Goal: Obtain resource: Obtain resource

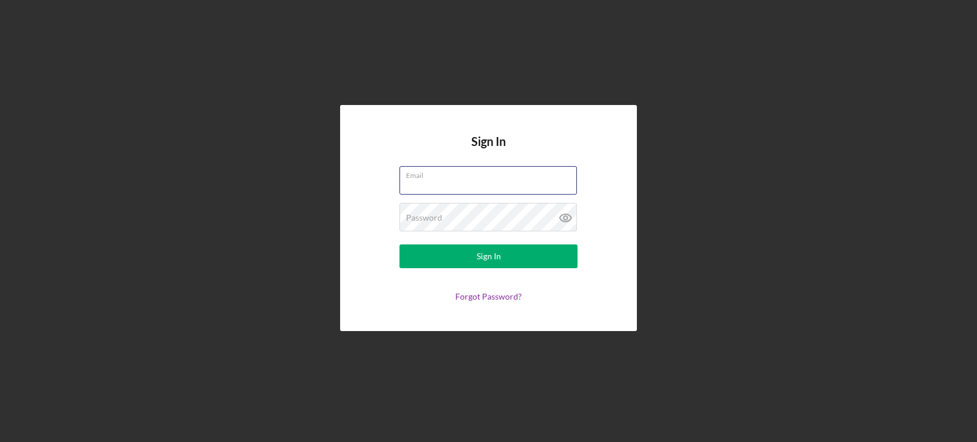
type input "[EMAIL_ADDRESS][DOMAIN_NAME]"
click at [511, 268] on form "Email [EMAIL_ADDRESS][DOMAIN_NAME] Password Sign In Forgot Password?" at bounding box center [488, 233] width 237 height 135
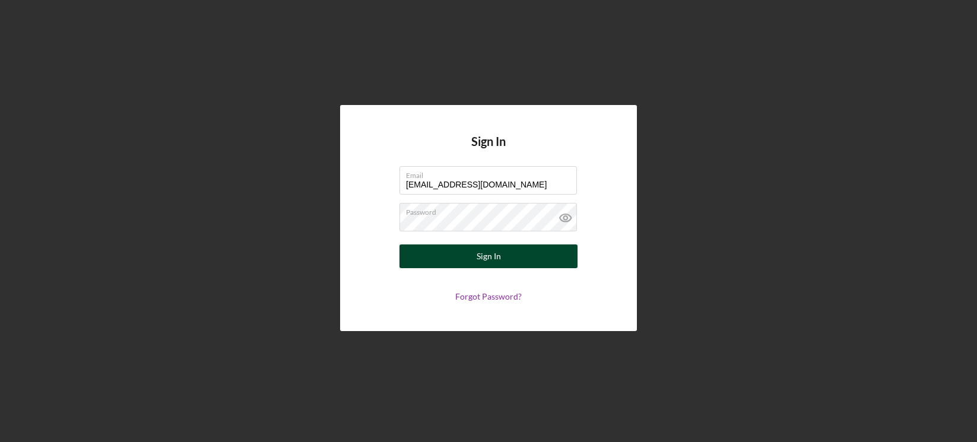
click at [510, 251] on button "Sign In" at bounding box center [489, 257] width 178 height 24
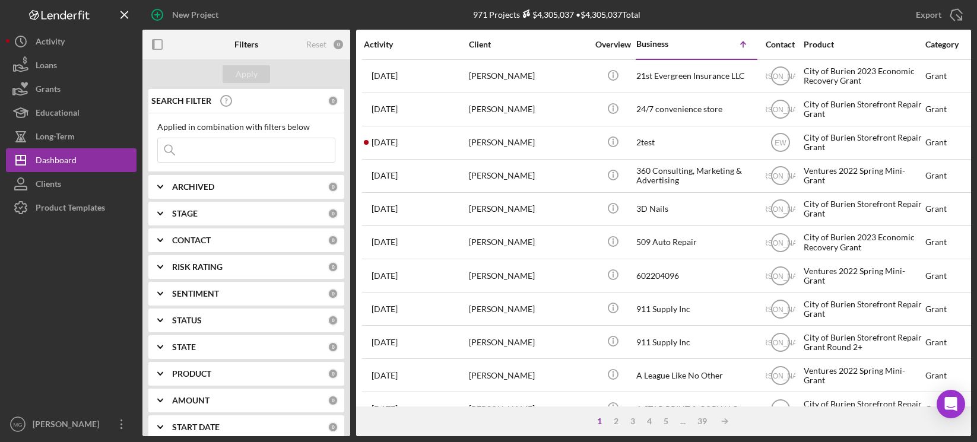
click at [232, 145] on input at bounding box center [246, 150] width 177 height 24
click at [45, 45] on div "Activity" at bounding box center [50, 43] width 29 height 27
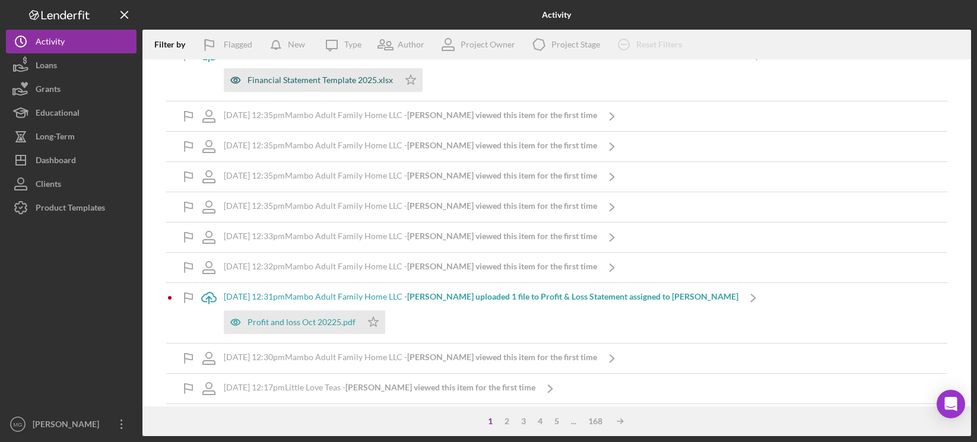
scroll to position [178, 0]
click at [297, 318] on div "Profit and loss Oct 20225.pdf" at bounding box center [302, 319] width 108 height 9
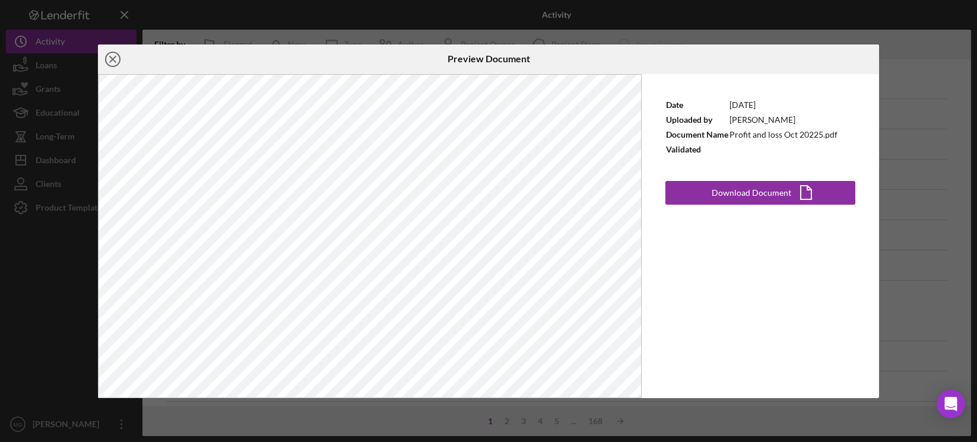
click at [110, 53] on circle at bounding box center [113, 59] width 14 height 14
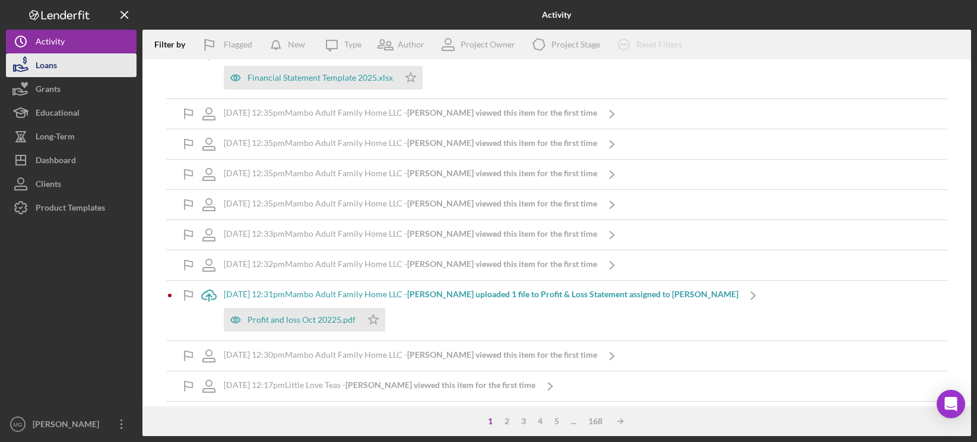
click at [45, 67] on div "Loans" at bounding box center [46, 66] width 21 height 27
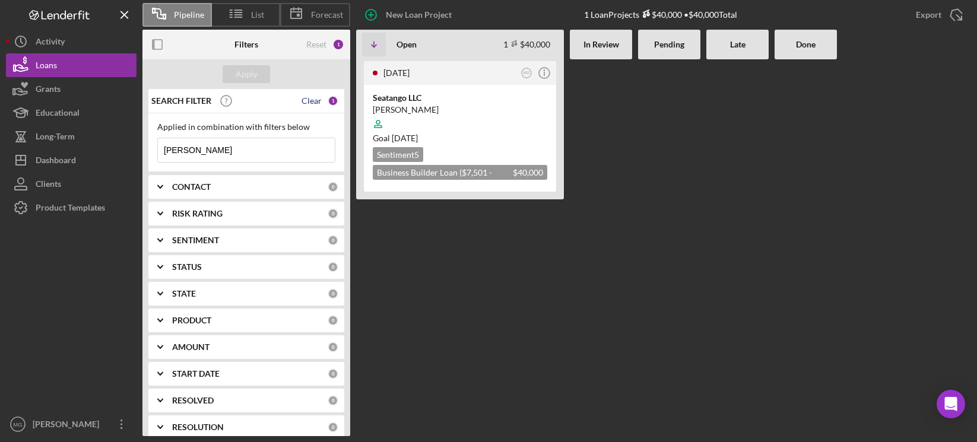
click at [306, 104] on div "Clear" at bounding box center [312, 100] width 20 height 9
click at [232, 74] on button "Apply" at bounding box center [246, 74] width 47 height 18
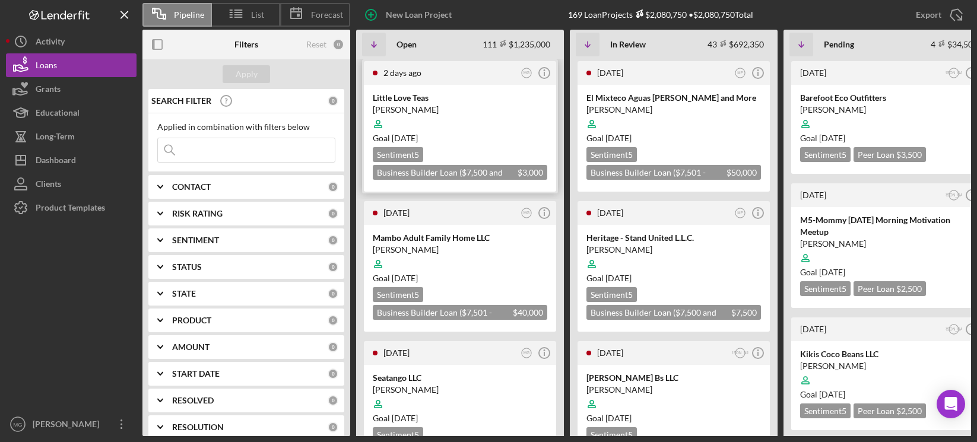
click at [502, 121] on div at bounding box center [460, 124] width 175 height 23
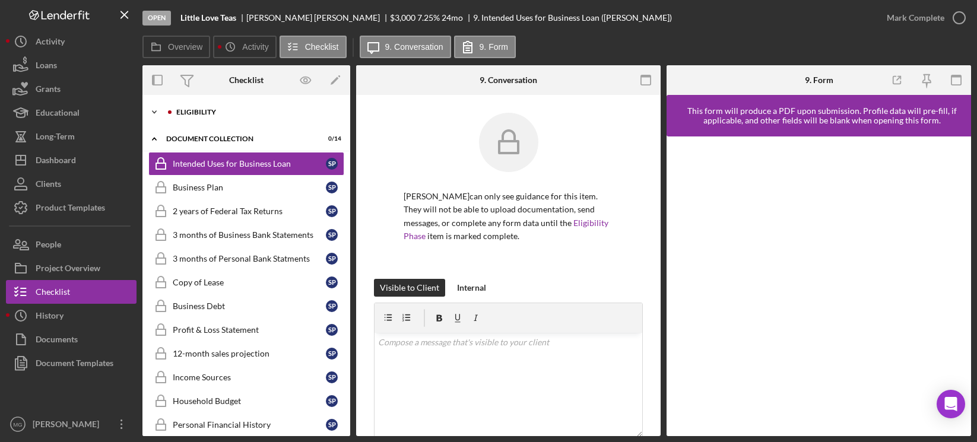
click at [191, 117] on div "Icon/Expander Eligibility 0 / 9" at bounding box center [246, 112] width 208 height 24
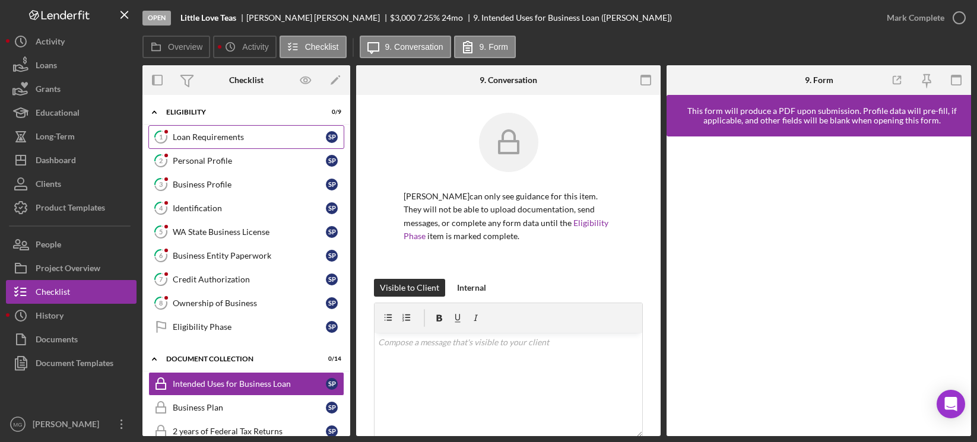
click at [202, 137] on div "Loan Requirements" at bounding box center [249, 136] width 153 height 9
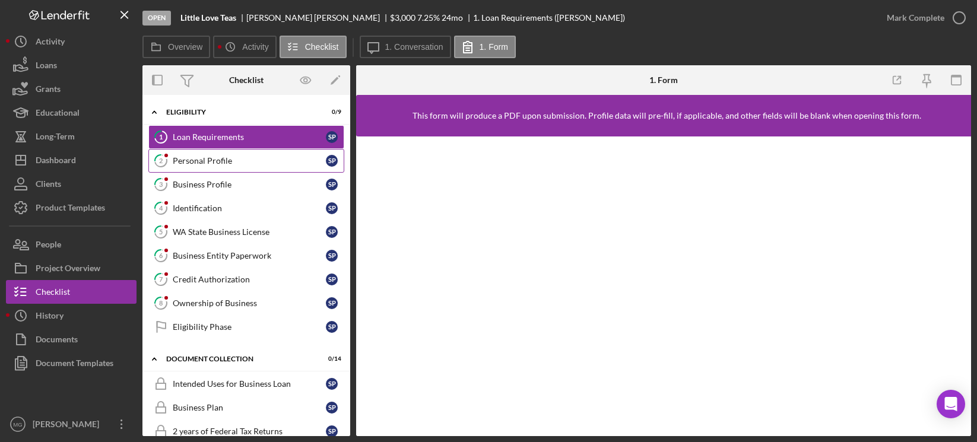
click at [234, 155] on link "2 Personal Profile S P" at bounding box center [246, 161] width 196 height 24
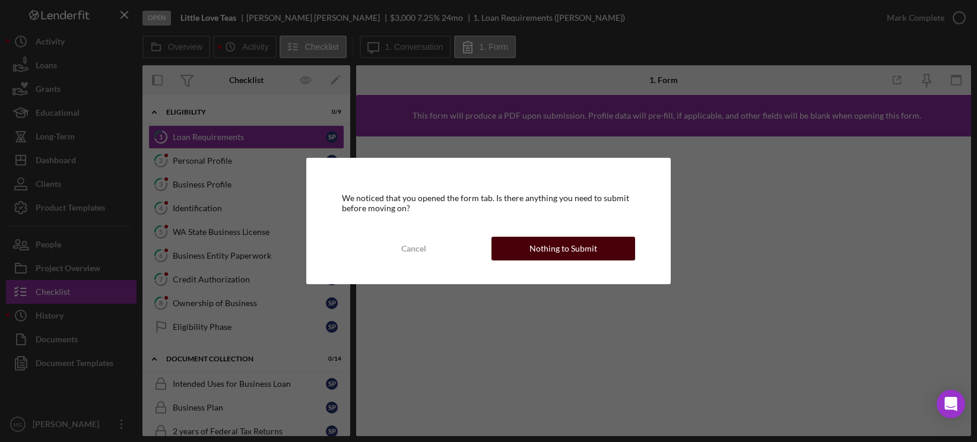
click at [531, 249] on div "Nothing to Submit" at bounding box center [564, 249] width 68 height 24
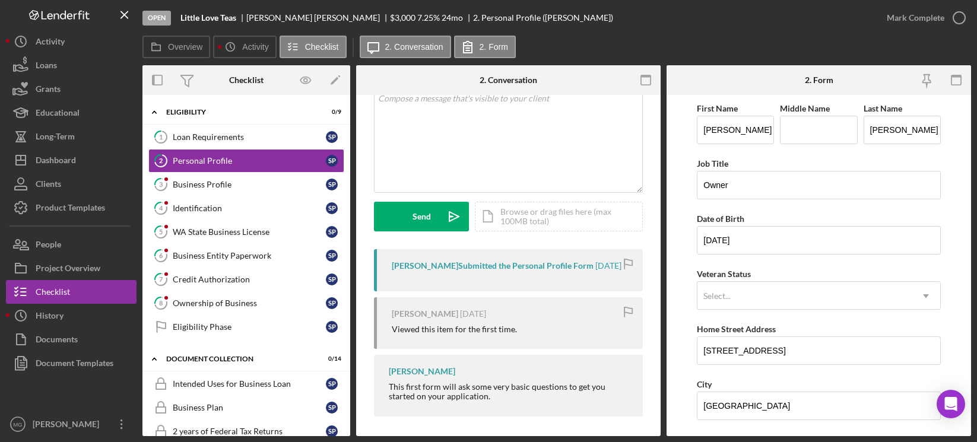
scroll to position [83, 0]
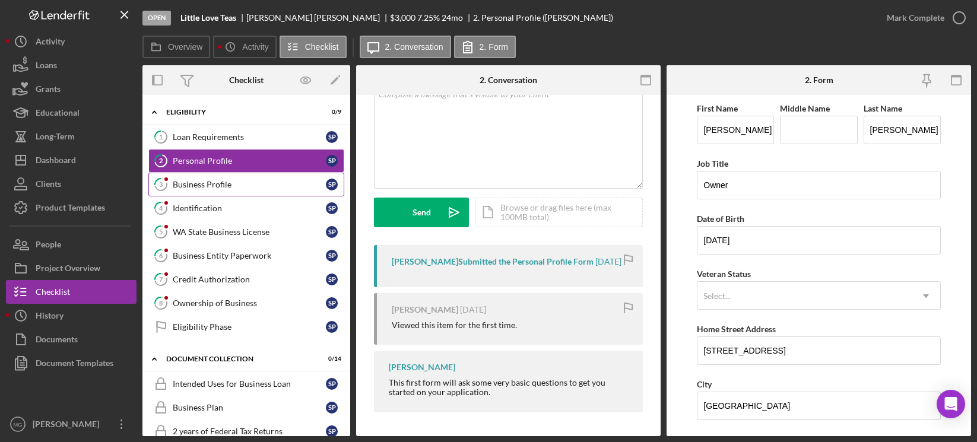
click at [236, 183] on div "Business Profile" at bounding box center [249, 184] width 153 height 9
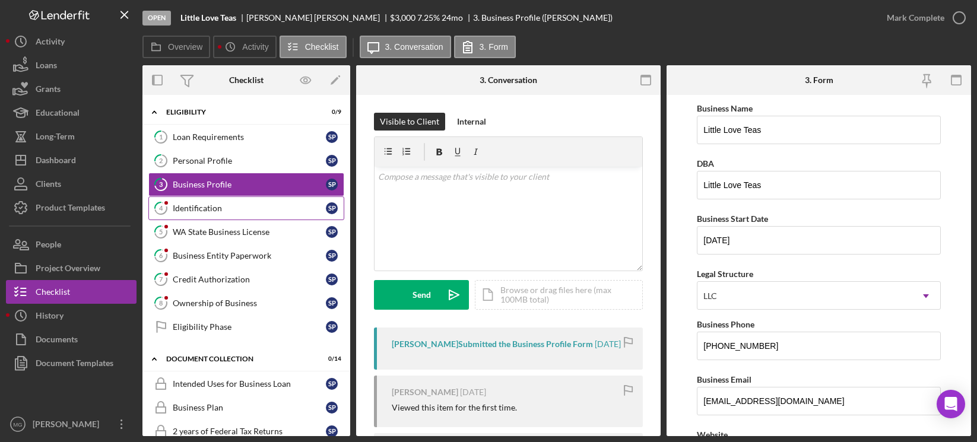
click at [206, 207] on div "Identification" at bounding box center [249, 208] width 153 height 9
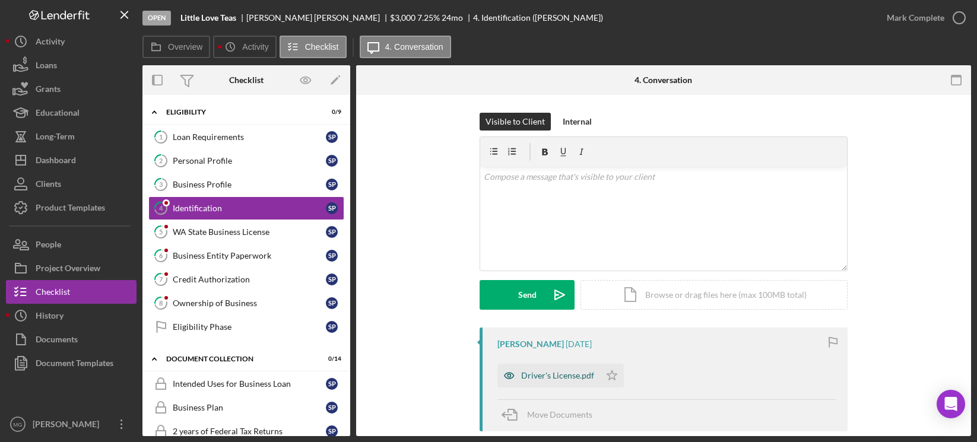
click at [537, 373] on div "Driver's License.pdf" at bounding box center [557, 375] width 73 height 9
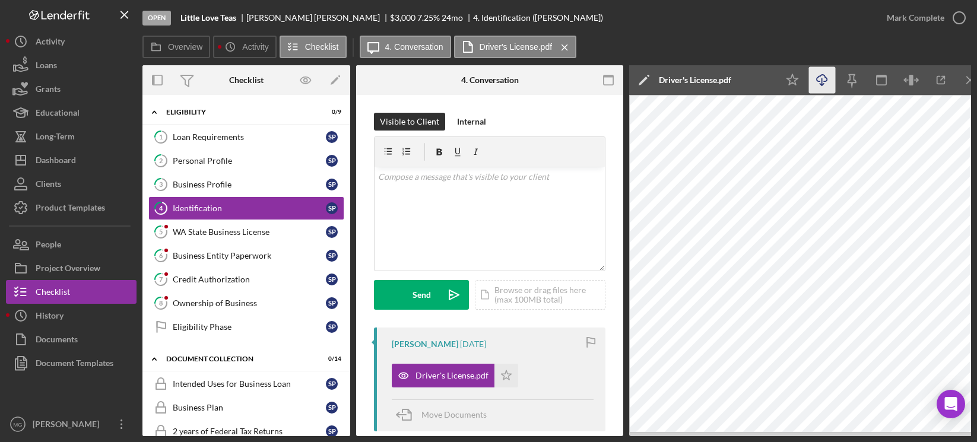
click at [816, 77] on icon "Icon/Download" at bounding box center [822, 80] width 27 height 27
click at [241, 238] on link "5 WA State Business License S P" at bounding box center [246, 232] width 196 height 24
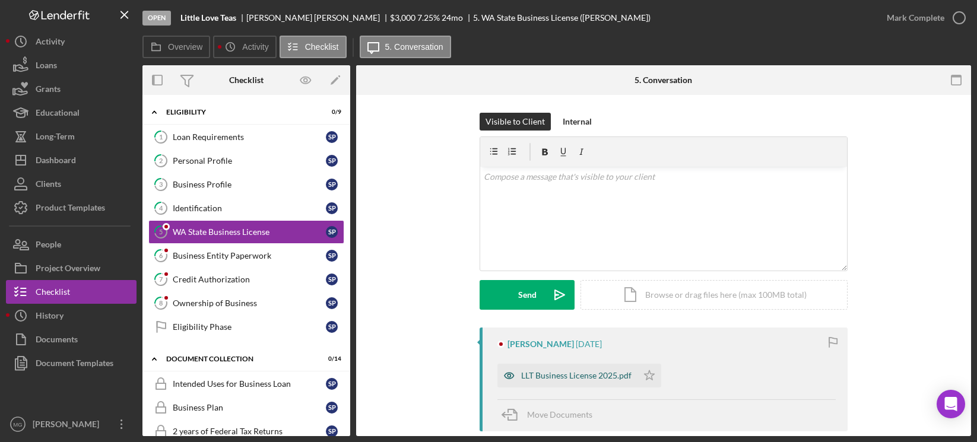
click at [589, 375] on div "LLT Business License 2025.pdf" at bounding box center [576, 375] width 110 height 9
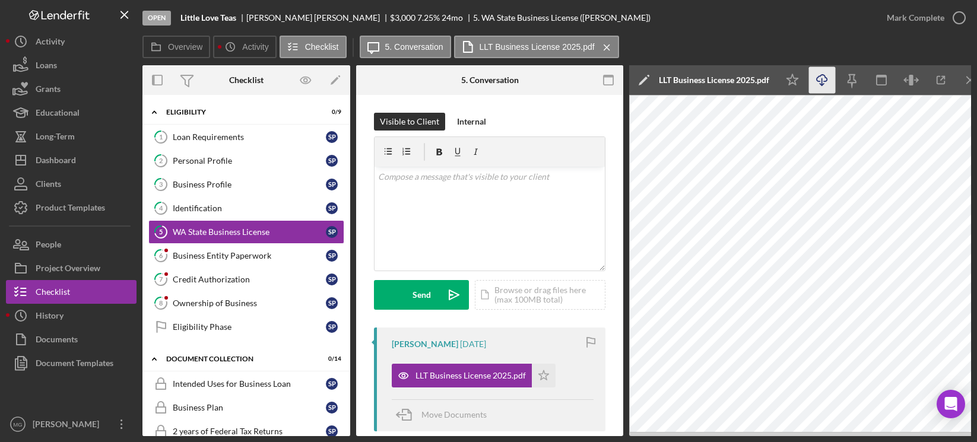
click at [826, 80] on icon "Icon/Download" at bounding box center [822, 80] width 27 height 27
click at [196, 262] on link "6 Business Entity Paperwork S P" at bounding box center [246, 256] width 196 height 24
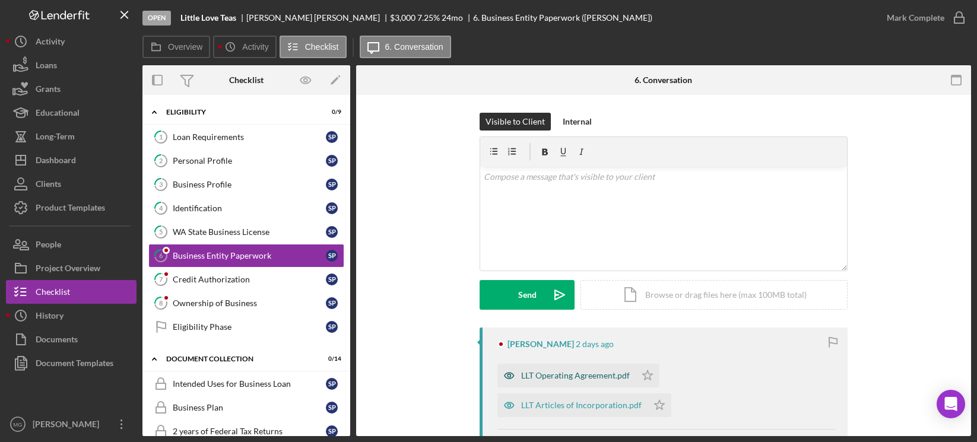
click at [601, 376] on div "LLT Operating Agreement.pdf" at bounding box center [575, 375] width 109 height 9
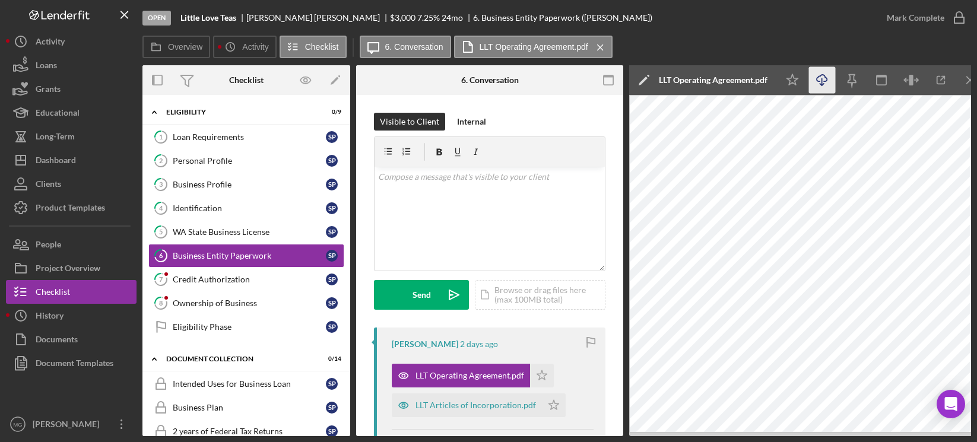
click at [823, 78] on icon "Icon/Download" at bounding box center [822, 80] width 27 height 27
click at [451, 408] on div "LLT Articles of Incorporation.pdf" at bounding box center [476, 405] width 121 height 9
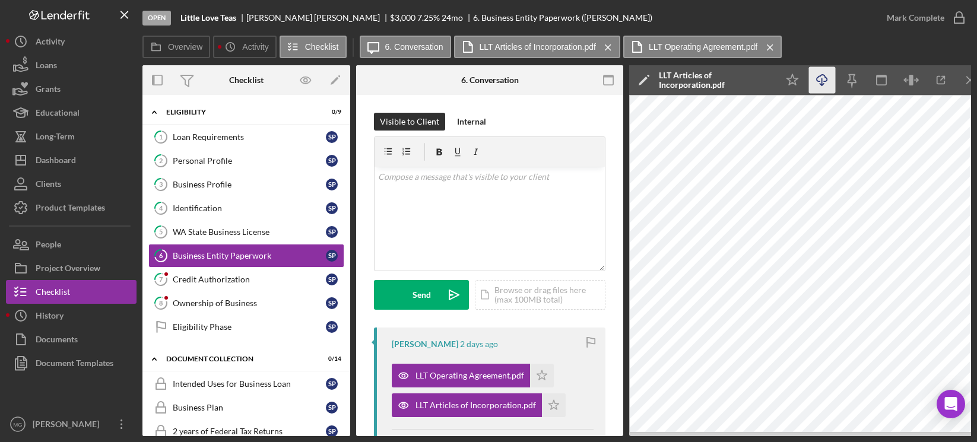
click at [818, 78] on icon "button" at bounding box center [822, 78] width 10 height 7
click at [222, 280] on div "Credit Authorization" at bounding box center [249, 279] width 153 height 9
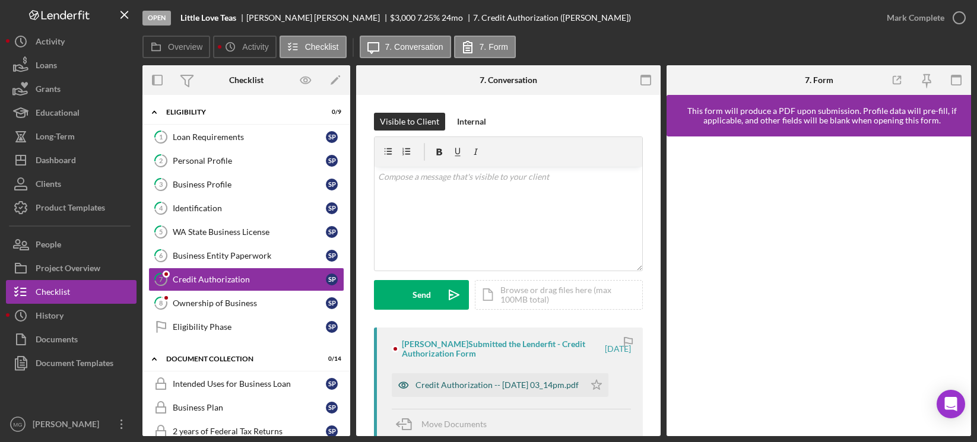
click at [484, 383] on div "Credit Authorization -- [DATE] 03_14pm.pdf" at bounding box center [497, 385] width 163 height 9
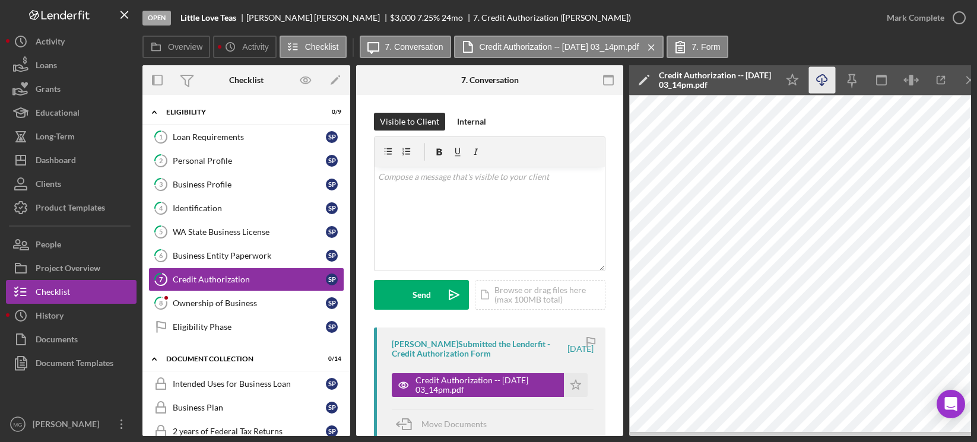
click at [823, 81] on icon "Icon/Download" at bounding box center [822, 80] width 27 height 27
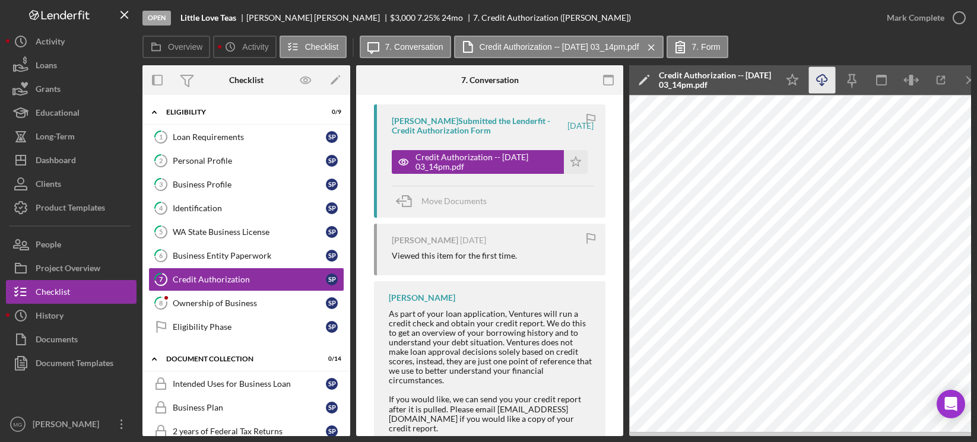
scroll to position [237, 0]
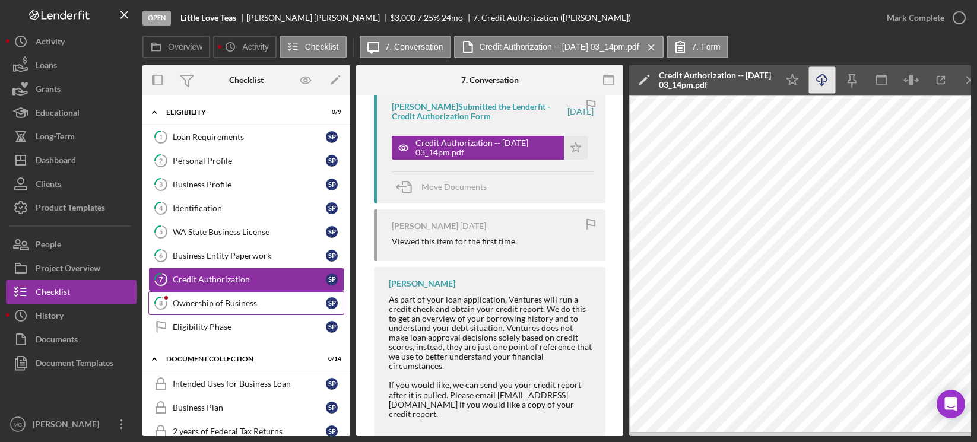
click at [211, 306] on div "Ownership of Business" at bounding box center [249, 303] width 153 height 9
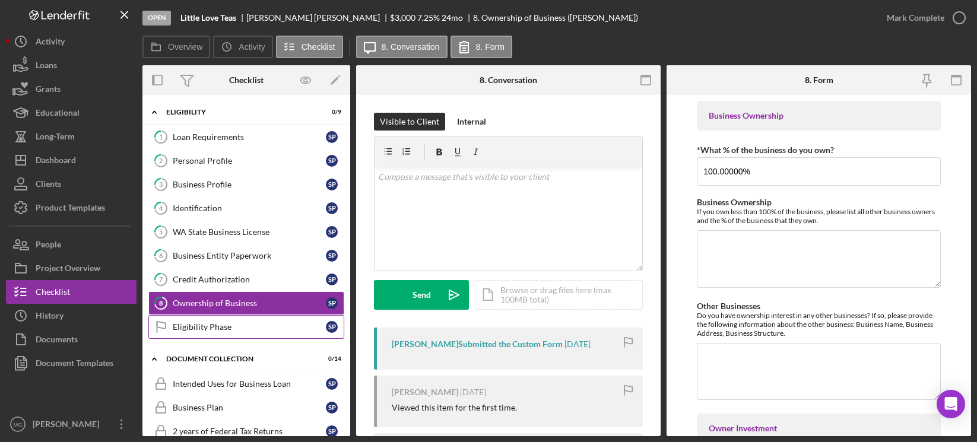
click at [207, 325] on div "Eligibility Phase" at bounding box center [249, 326] width 153 height 9
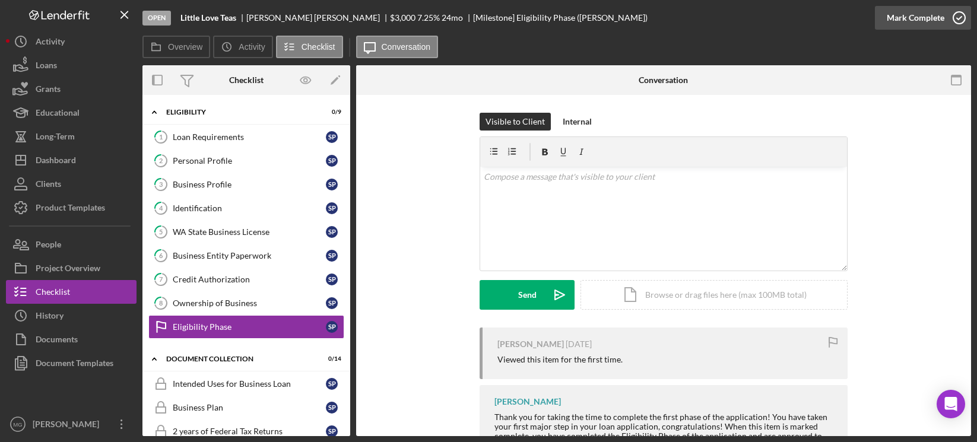
click at [957, 15] on icon "button" at bounding box center [959, 18] width 30 height 30
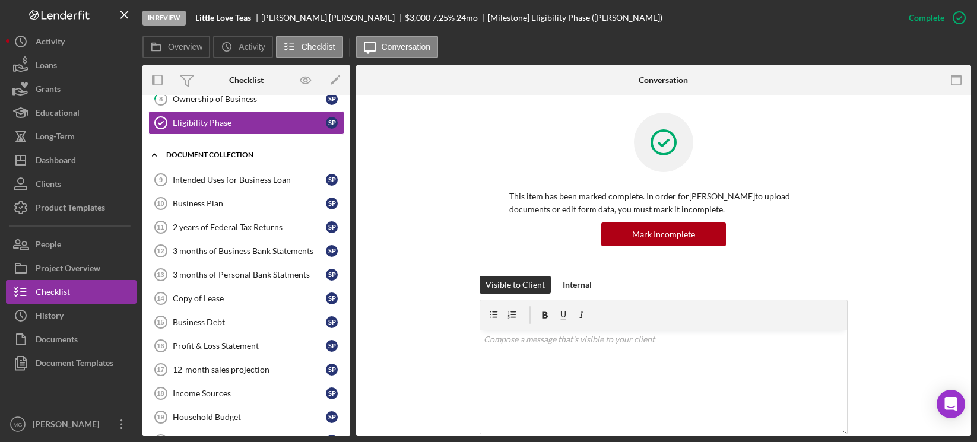
scroll to position [237, 0]
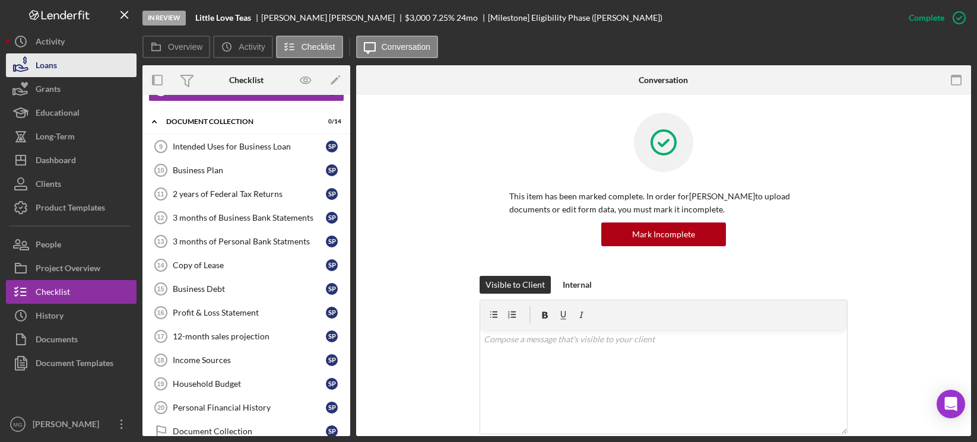
click at [72, 67] on button "Loans" at bounding box center [71, 65] width 131 height 24
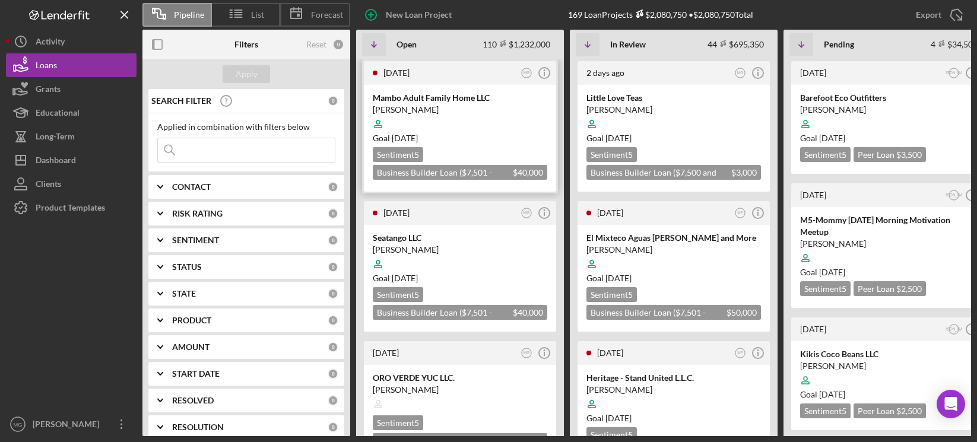
click at [484, 129] on div at bounding box center [460, 124] width 175 height 23
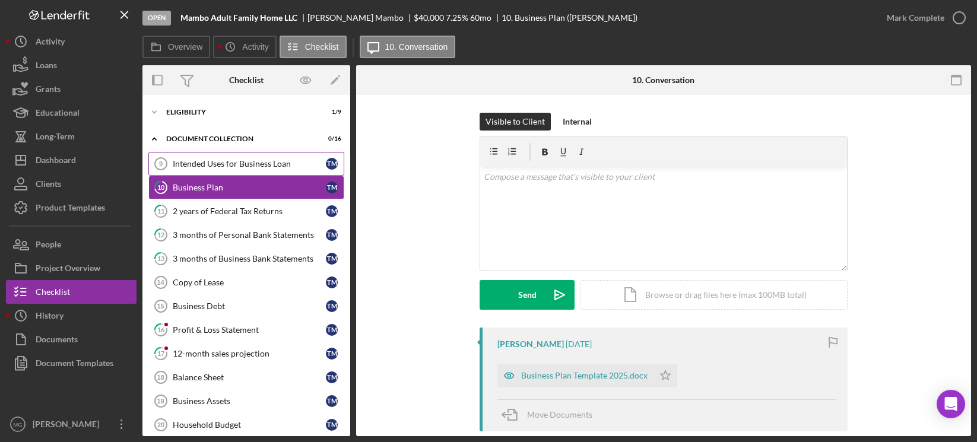
click at [242, 161] on div "Intended Uses for Business Loan" at bounding box center [249, 163] width 153 height 9
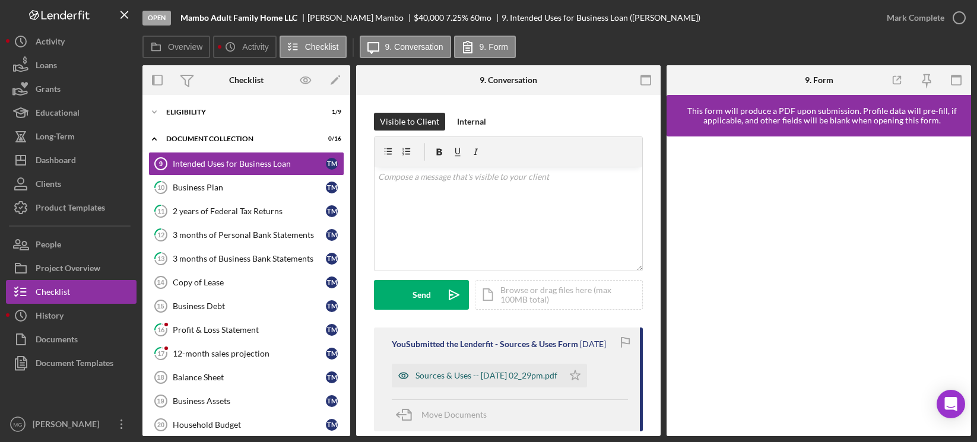
click at [541, 376] on div "Sources & Uses -- [DATE] 02_29pm.pdf" at bounding box center [487, 375] width 142 height 9
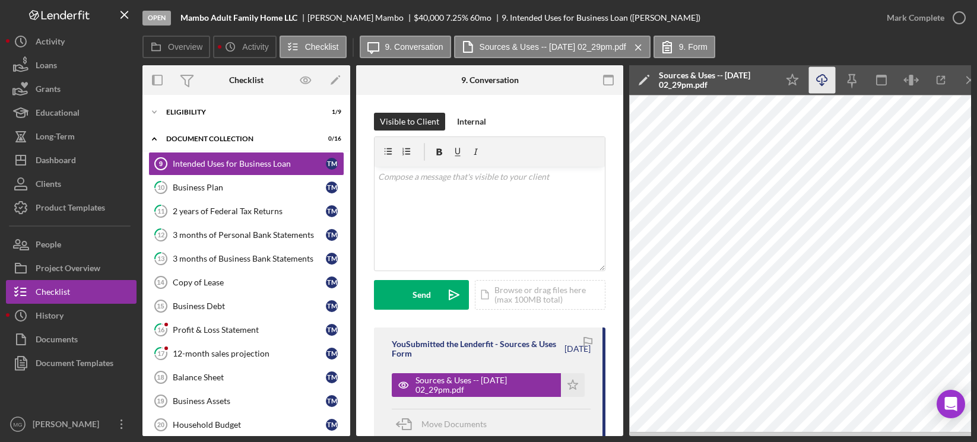
click at [824, 78] on icon "Icon/Download" at bounding box center [822, 80] width 27 height 27
click at [201, 185] on div "Business Plan" at bounding box center [249, 187] width 153 height 9
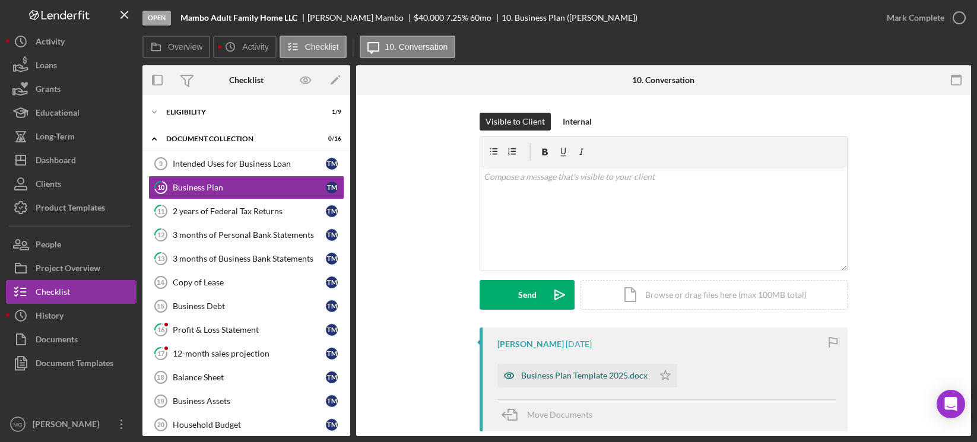
click at [555, 376] on div "Business Plan Template 2025.docx" at bounding box center [584, 375] width 126 height 9
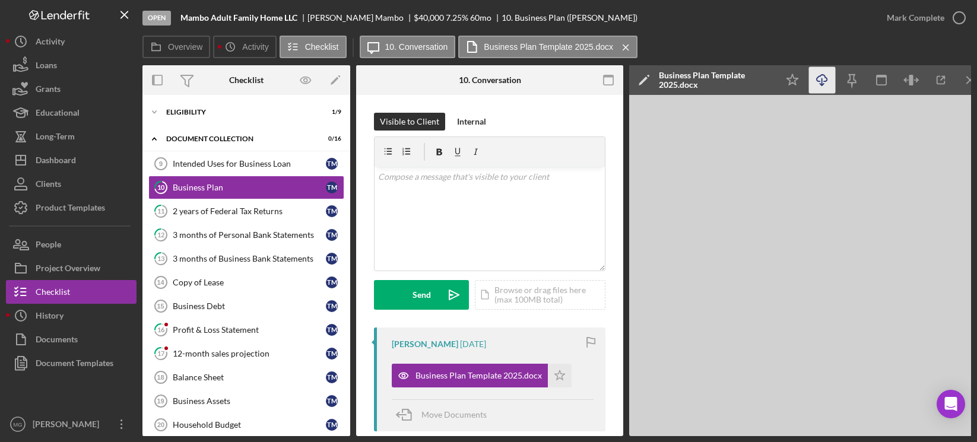
click at [819, 77] on icon "button" at bounding box center [822, 78] width 10 height 7
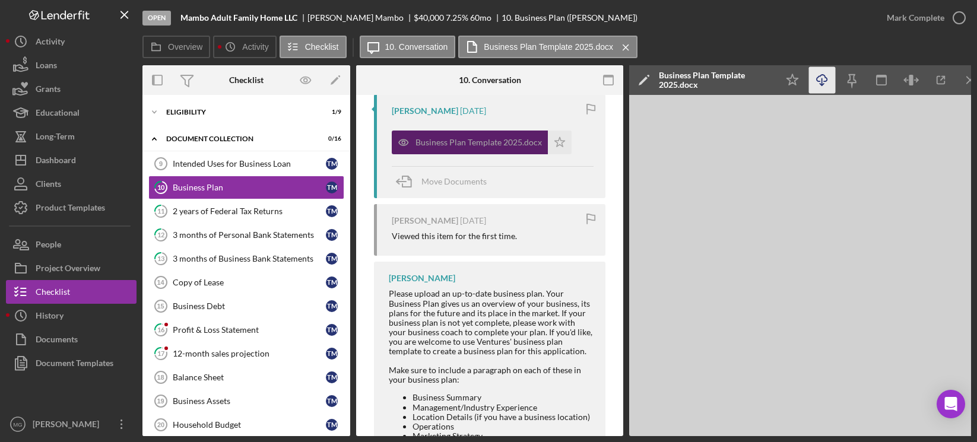
scroll to position [237, 0]
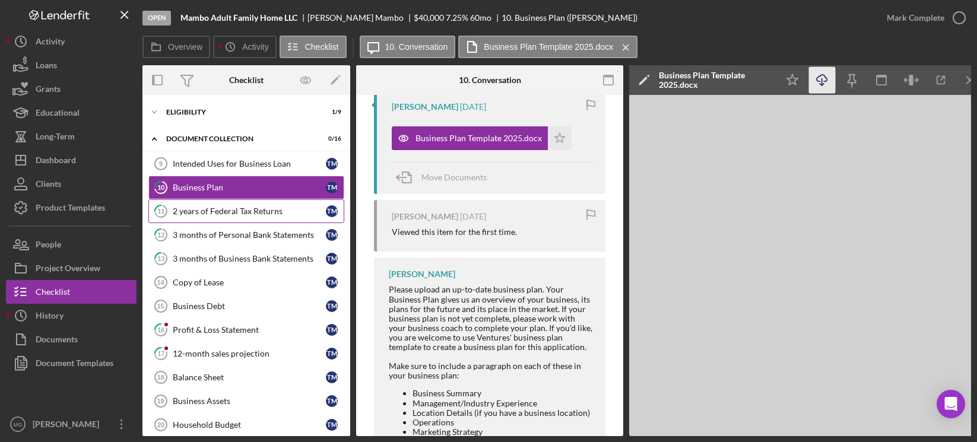
click at [203, 210] on div "2 years of Federal Tax Returns" at bounding box center [249, 211] width 153 height 9
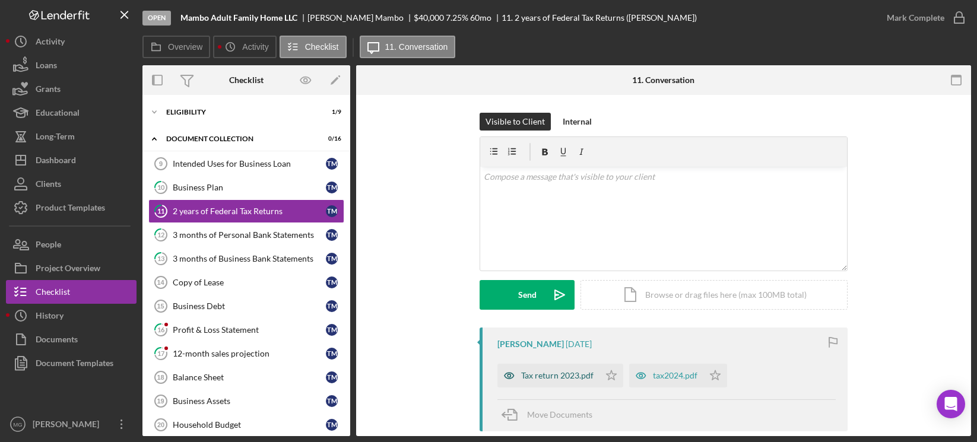
click at [560, 376] on div "Tax return 2023.pdf" at bounding box center [557, 375] width 72 height 9
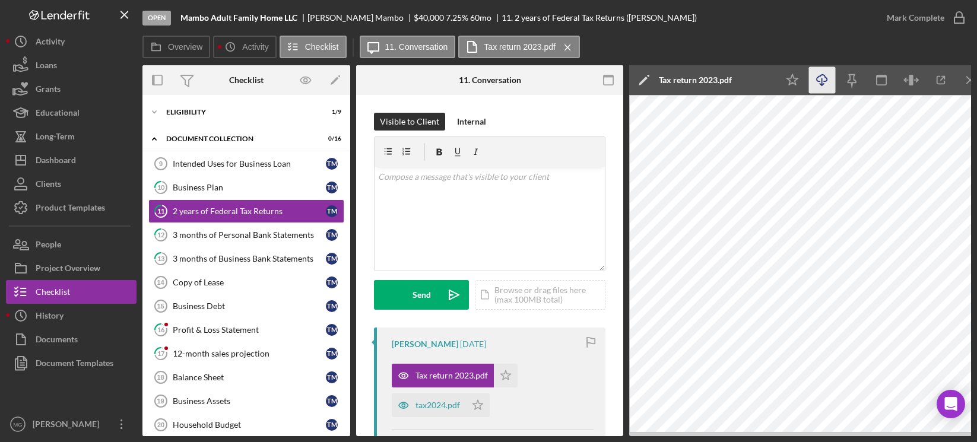
click at [820, 81] on icon "Icon/Download" at bounding box center [822, 80] width 27 height 27
click at [424, 410] on div "tax2024.pdf" at bounding box center [438, 405] width 45 height 9
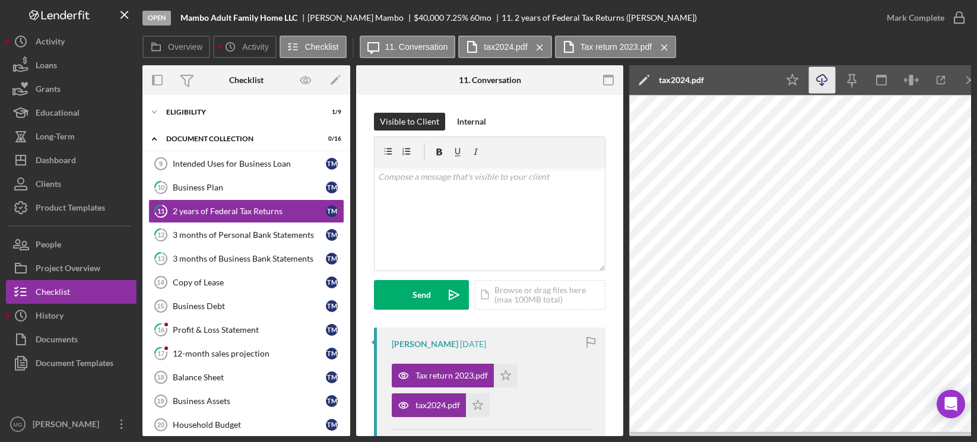
click at [819, 79] on icon "Icon/Download" at bounding box center [822, 80] width 27 height 27
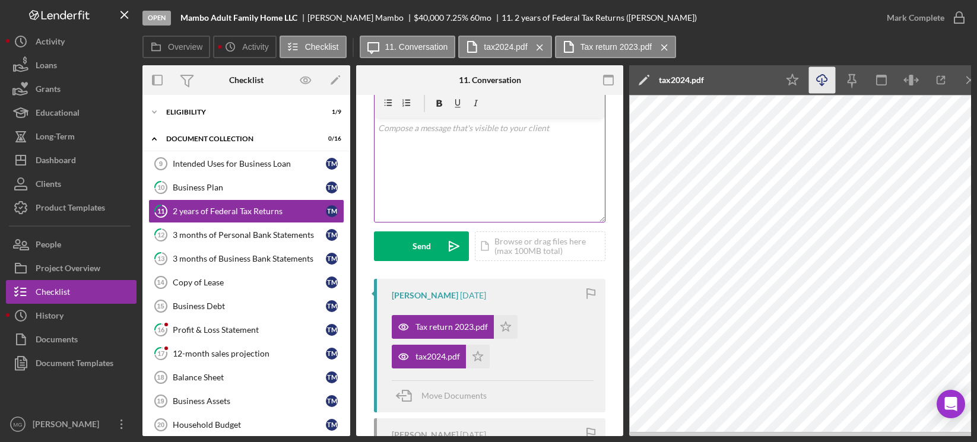
scroll to position [119, 0]
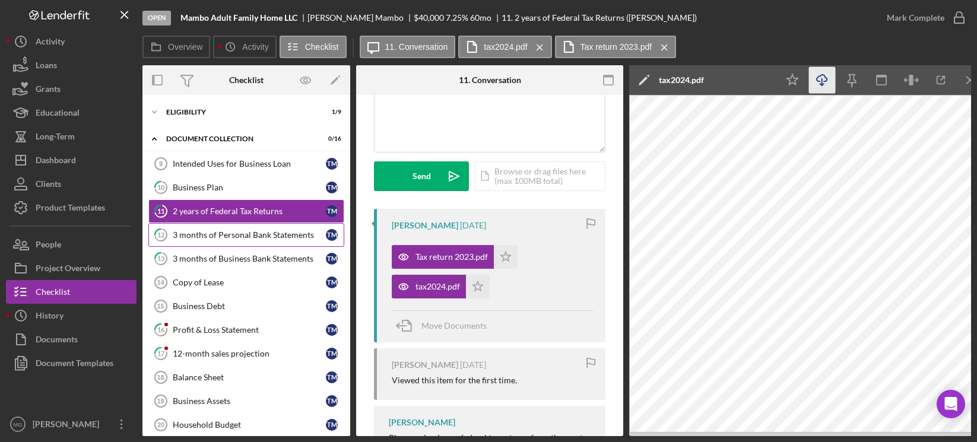
click at [239, 230] on div "3 months of Personal Bank Statements" at bounding box center [249, 234] width 153 height 9
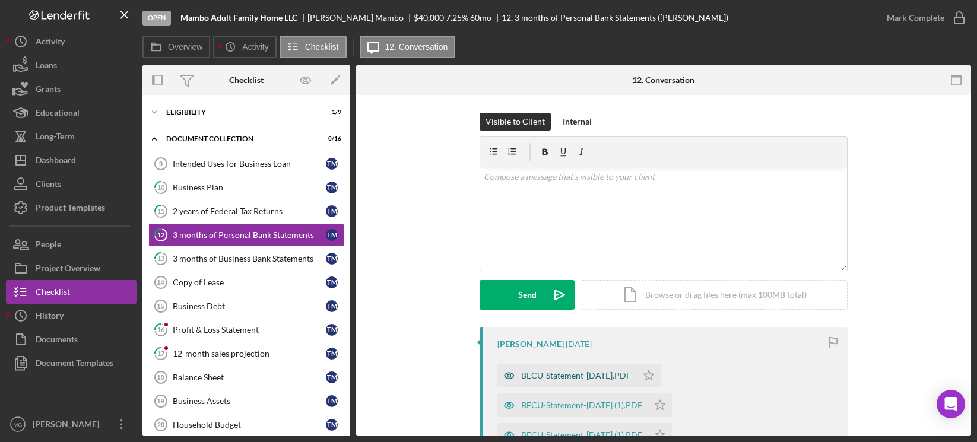
click at [631, 373] on div "BECU-Statement-[DATE].PDF" at bounding box center [576, 375] width 110 height 9
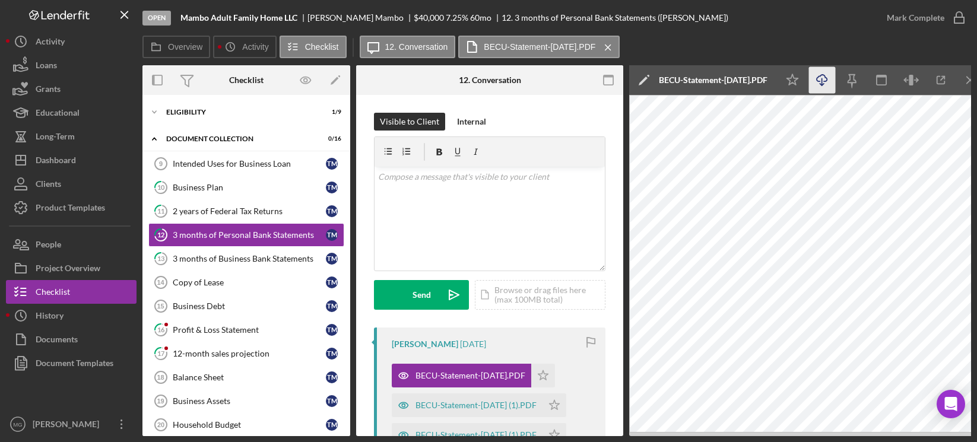
click at [817, 78] on icon "button" at bounding box center [822, 78] width 10 height 7
click at [455, 405] on div "BECU-Statement-[DATE] (1).PDF" at bounding box center [476, 405] width 121 height 9
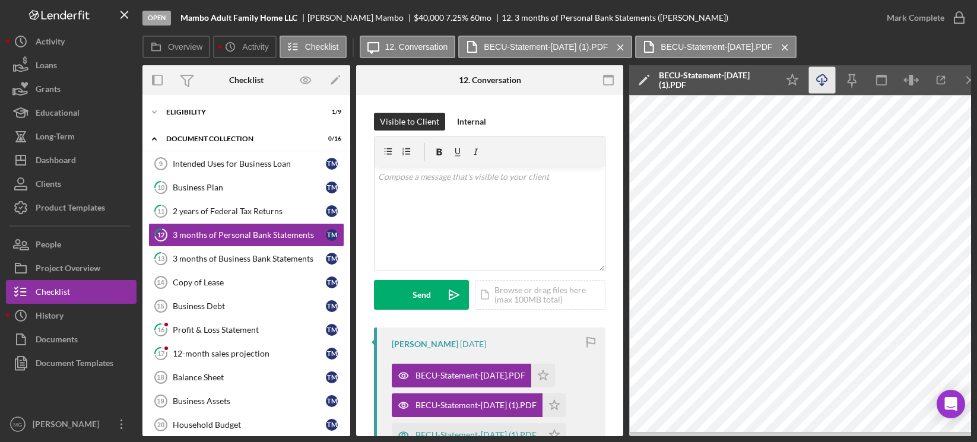
click at [815, 80] on icon "Icon/Download" at bounding box center [822, 80] width 27 height 27
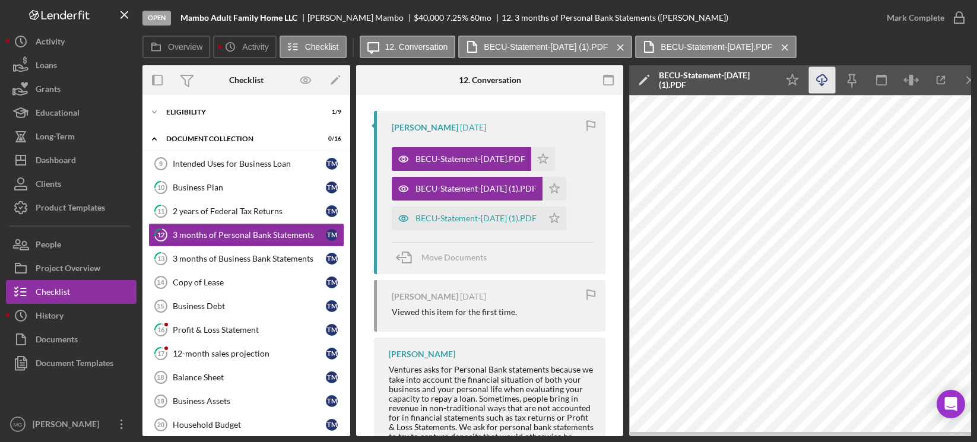
scroll to position [237, 0]
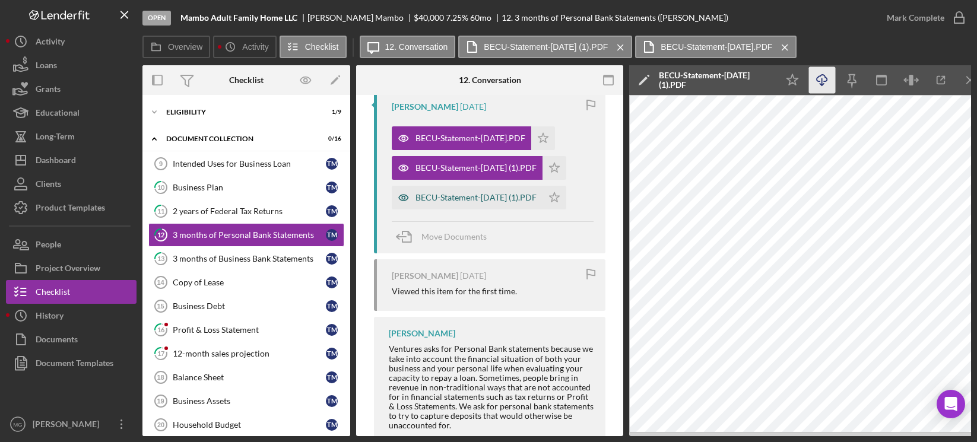
click at [482, 195] on div "BECU-Statement-[DATE] (1).PDF" at bounding box center [476, 197] width 121 height 9
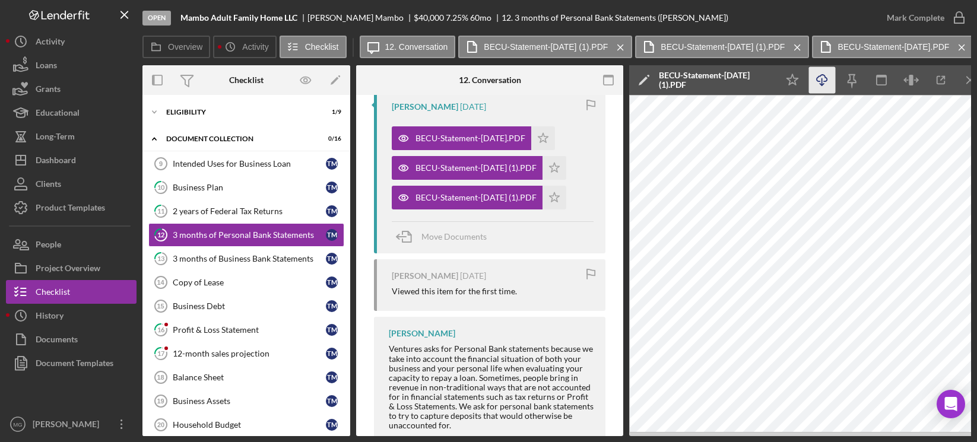
click at [825, 79] on icon "Icon/Download" at bounding box center [822, 80] width 27 height 27
click at [247, 260] on div "3 months of Business Bank Statements" at bounding box center [249, 258] width 153 height 9
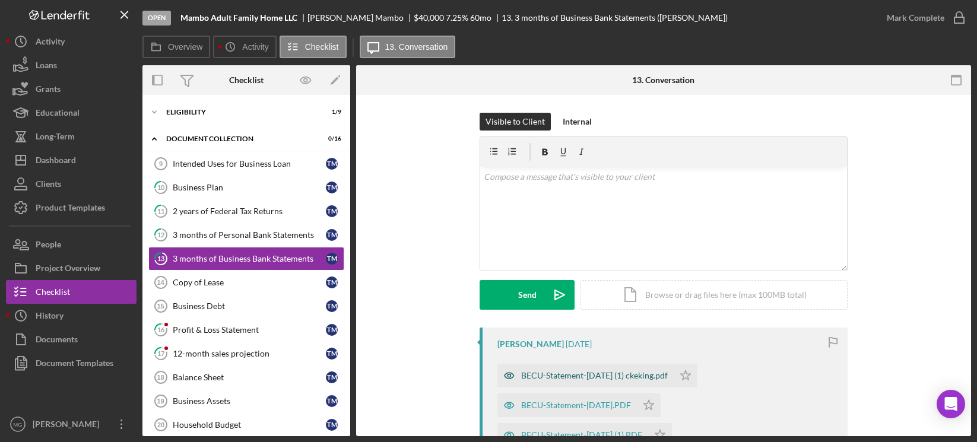
click at [550, 373] on div "BECU-Statement-[DATE] (1) ckeking.pdf" at bounding box center [594, 375] width 147 height 9
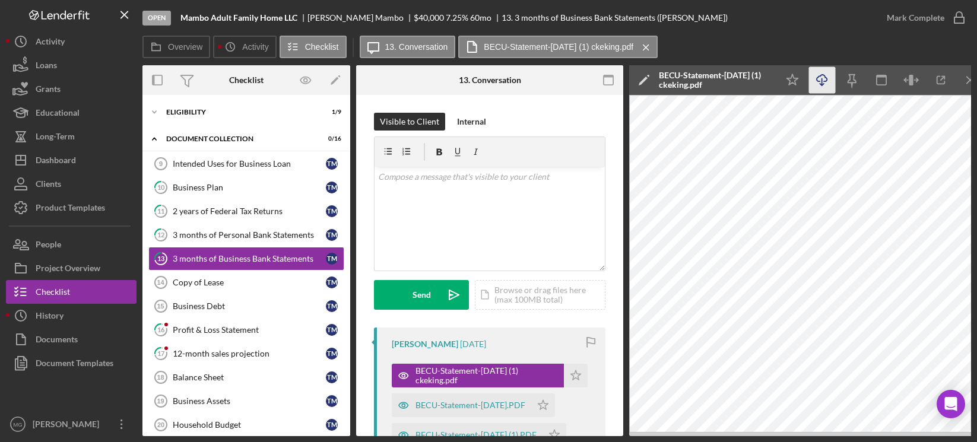
click at [822, 75] on icon "Icon/Download" at bounding box center [822, 80] width 27 height 27
click at [462, 410] on div "BECU-Statement-[DATE].PDF" at bounding box center [471, 405] width 110 height 9
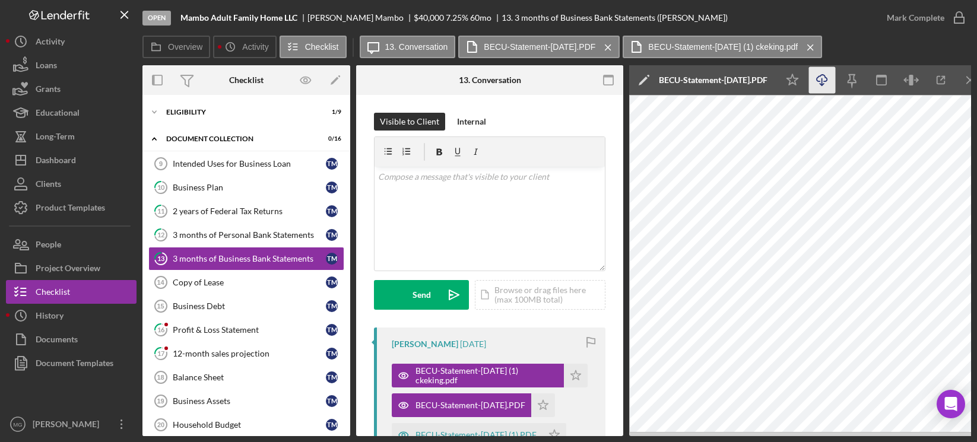
click at [825, 75] on icon "Icon/Download" at bounding box center [822, 80] width 27 height 27
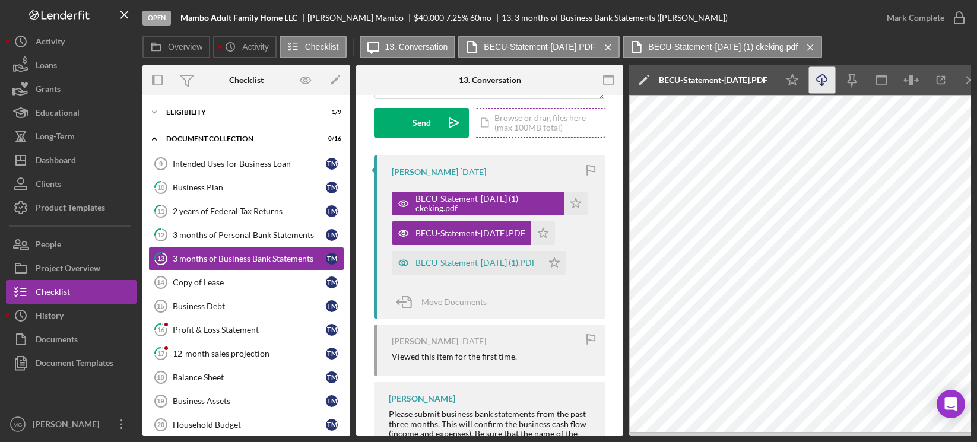
scroll to position [178, 0]
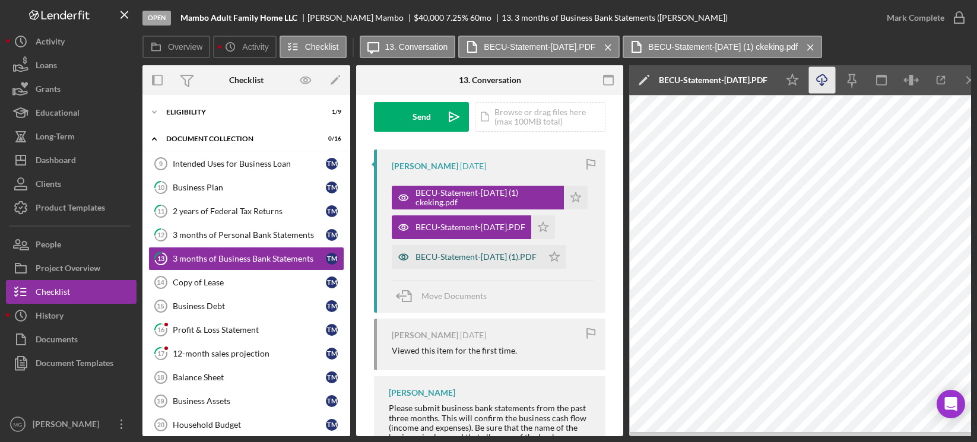
click at [505, 252] on div "BECU-Statement-[DATE] (1).PDF" at bounding box center [476, 256] width 121 height 9
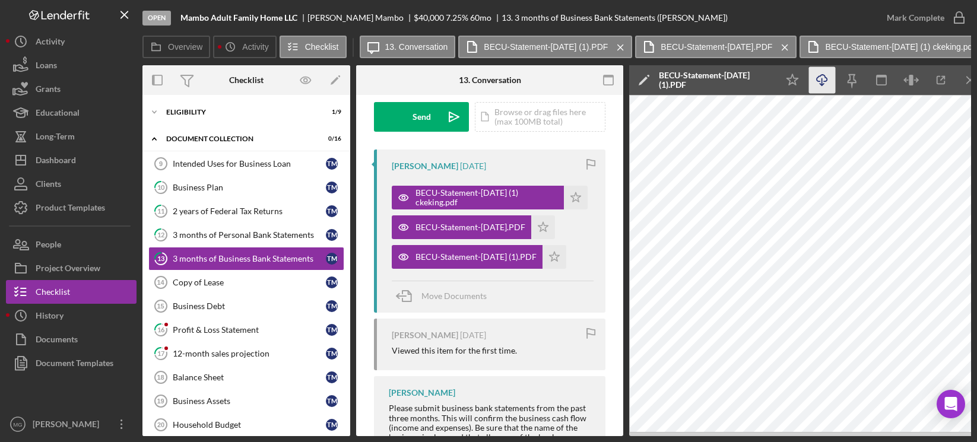
click at [819, 81] on icon "Icon/Download" at bounding box center [822, 80] width 27 height 27
click at [194, 329] on div "Profit & Loss Statement" at bounding box center [249, 329] width 153 height 9
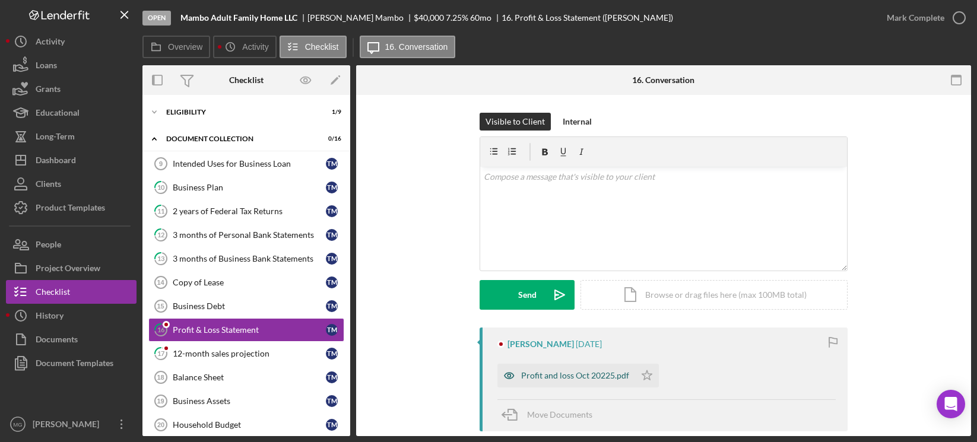
click at [585, 375] on div "Profit and loss Oct 20225.pdf" at bounding box center [575, 375] width 108 height 9
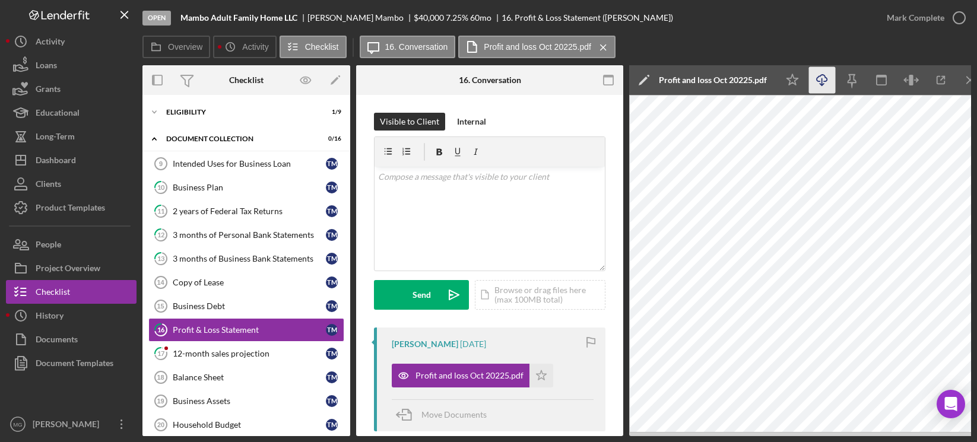
click at [820, 79] on icon "Icon/Download" at bounding box center [822, 80] width 27 height 27
click at [234, 354] on div "12-month sales projection" at bounding box center [249, 353] width 153 height 9
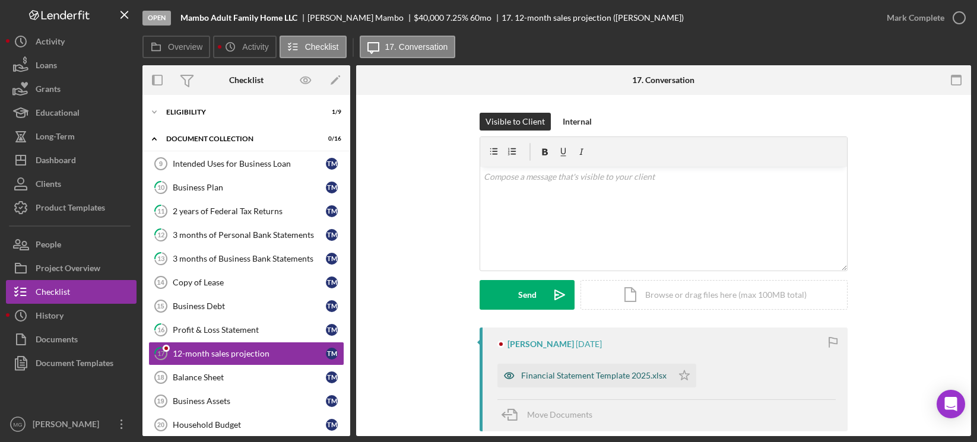
click at [585, 373] on div "Financial Statement Template 2025.xlsx" at bounding box center [593, 375] width 145 height 9
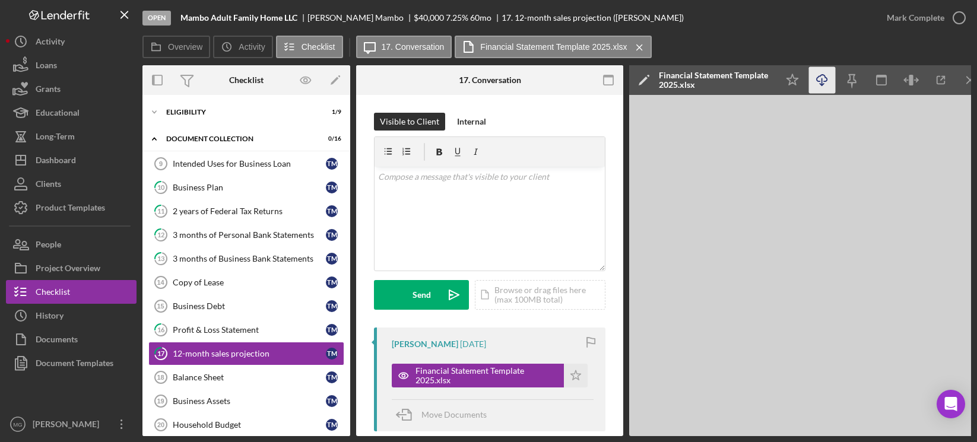
click at [823, 79] on icon "Icon/Download" at bounding box center [822, 80] width 27 height 27
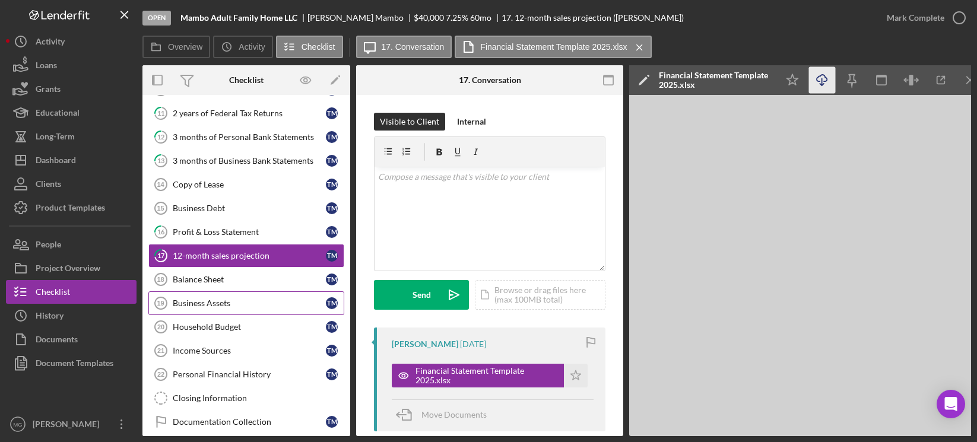
scroll to position [111, 0]
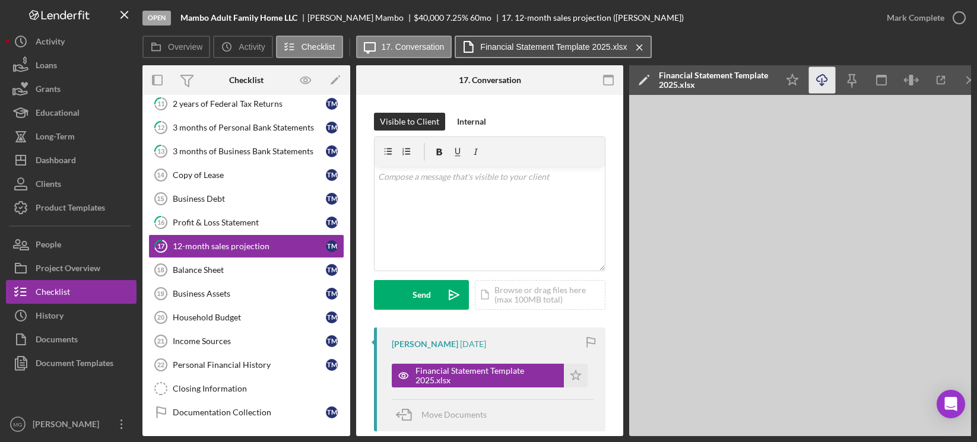
click at [533, 37] on button "Financial Statement Template 2025.xlsx Icon/Menu Close" at bounding box center [553, 47] width 196 height 23
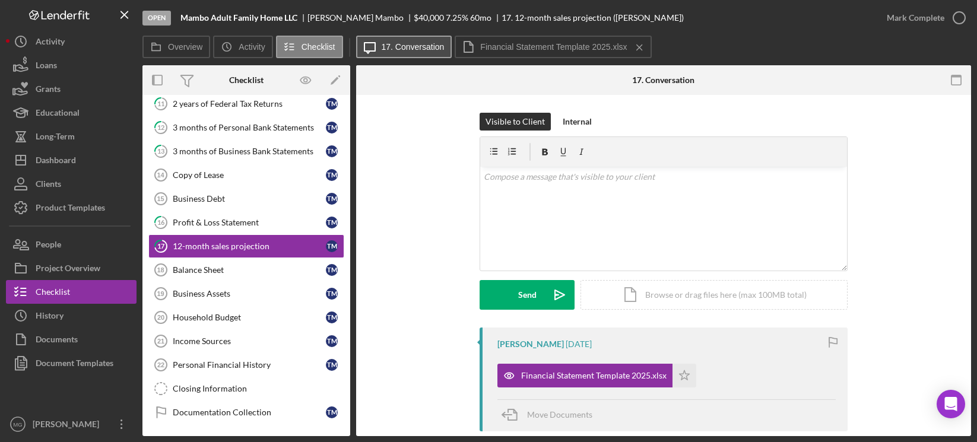
click at [403, 49] on label "17. Conversation" at bounding box center [413, 46] width 63 height 9
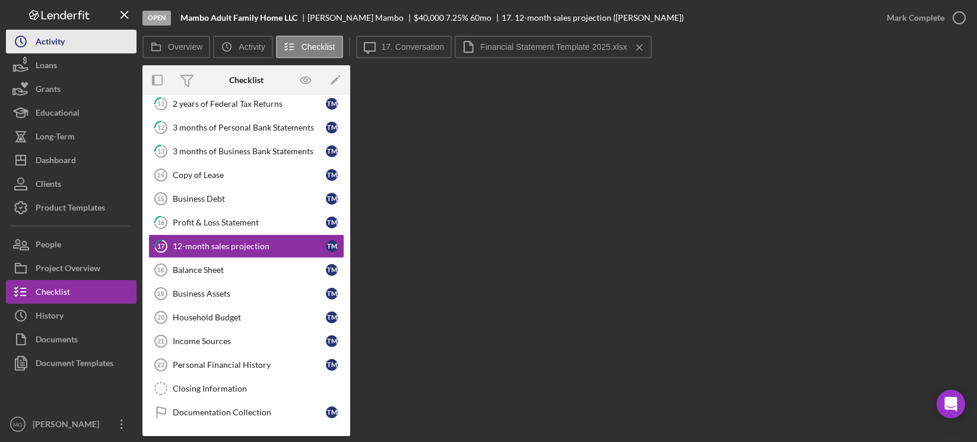
click at [54, 43] on div "Activity" at bounding box center [50, 43] width 29 height 27
